Goal: Download file/media

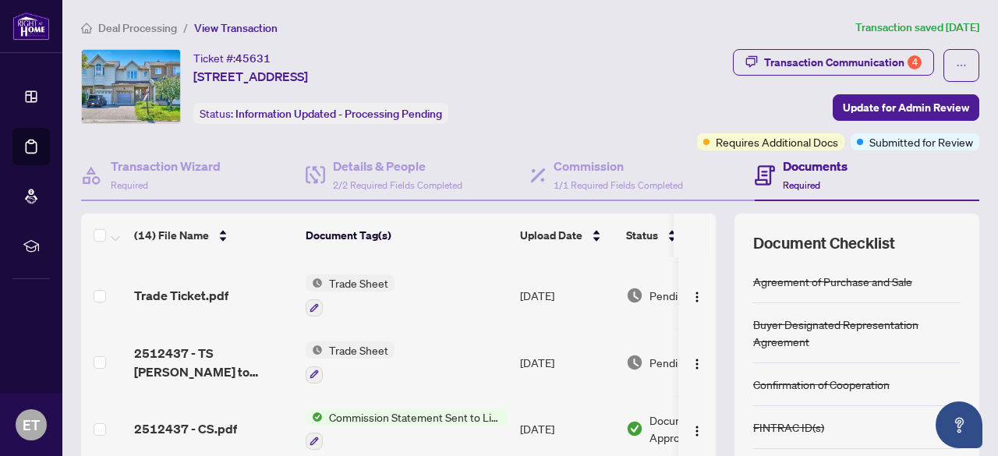
scroll to position [199, 0]
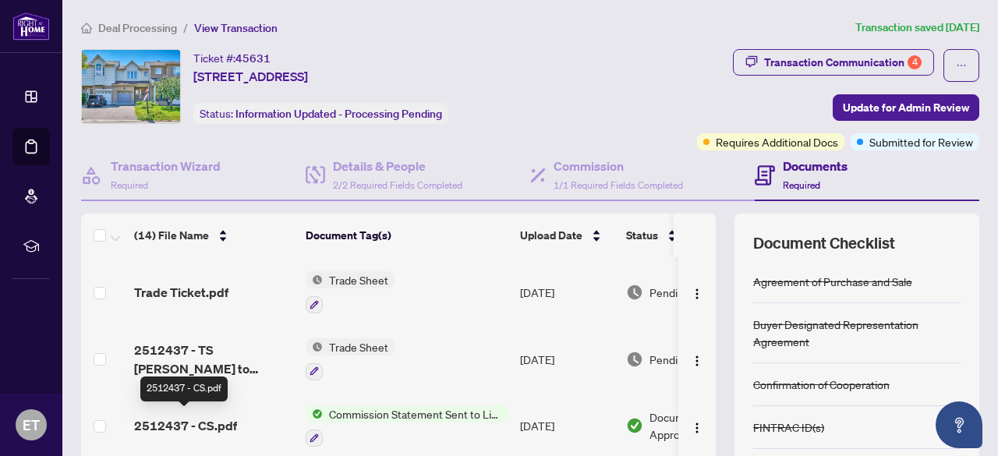
click at [218, 417] on span "2512437 - CS.pdf" at bounding box center [185, 425] width 103 height 19
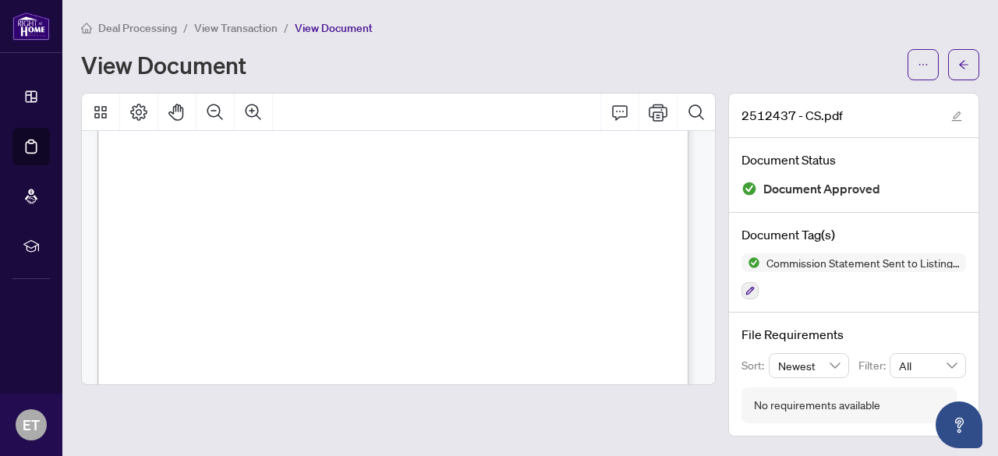
scroll to position [84, 0]
